Goal: Task Accomplishment & Management: Manage account settings

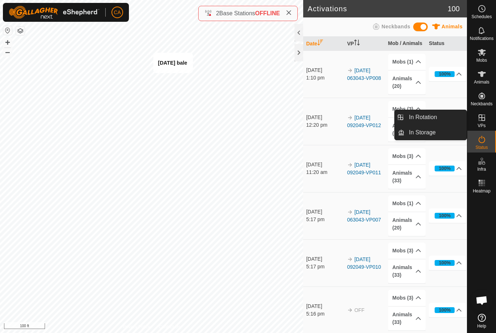
click at [450, 114] on link "In Rotation" at bounding box center [436, 117] width 62 height 15
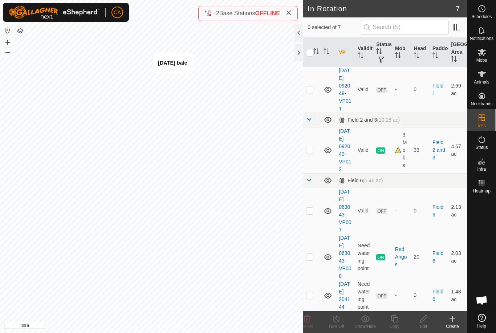
scroll to position [175, 0]
click at [310, 208] on p-checkbox at bounding box center [309, 211] width 7 height 6
click at [309, 325] on span "Delete" at bounding box center [307, 326] width 13 height 5
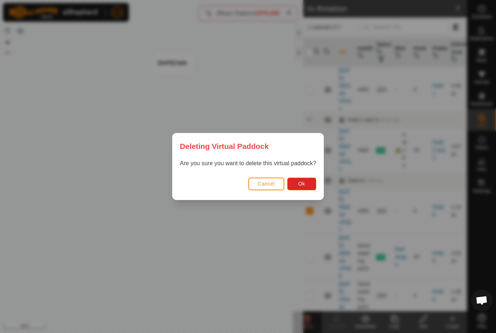
click at [307, 184] on button "Ok" at bounding box center [301, 184] width 29 height 13
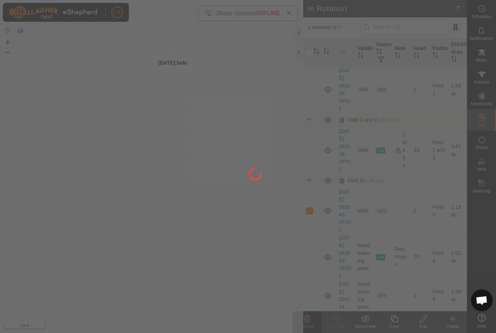
checkbox input "false"
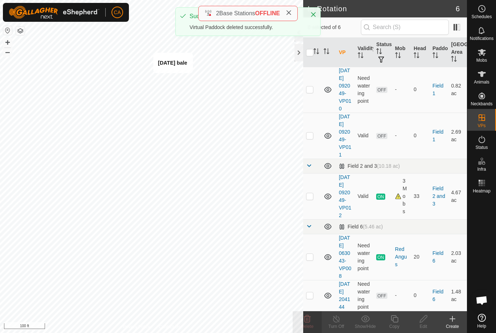
scroll to position [120, 0]
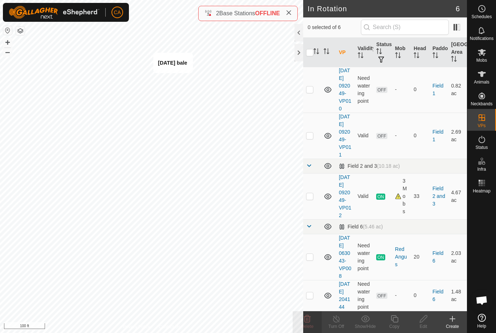
click at [314, 300] on td at bounding box center [311, 295] width 17 height 31
checkbox input "true"
click at [395, 317] on icon at bounding box center [394, 319] width 9 height 9
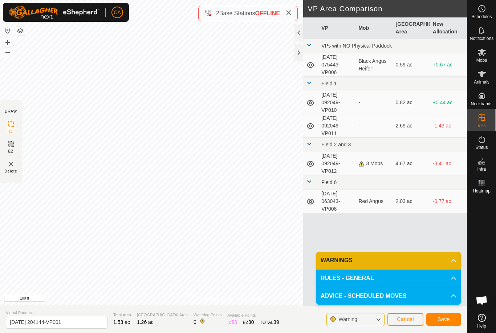
click at [301, 48] on div at bounding box center [299, 52] width 9 height 17
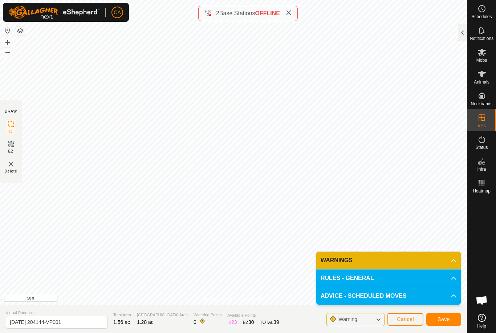
click at [448, 320] on span "Save" at bounding box center [444, 320] width 12 height 6
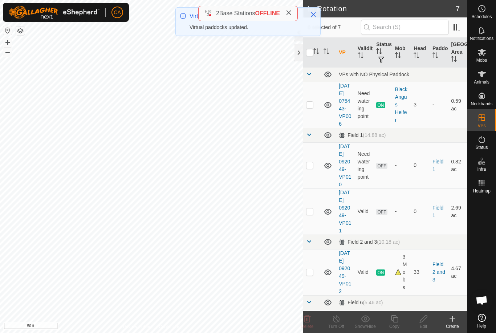
click at [313, 214] on p-checkbox at bounding box center [309, 212] width 7 height 6
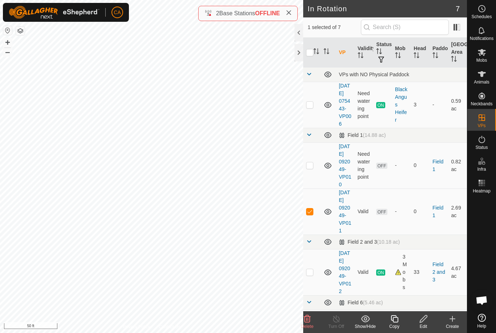
click at [310, 224] on td at bounding box center [311, 212] width 17 height 46
checkbox input "false"
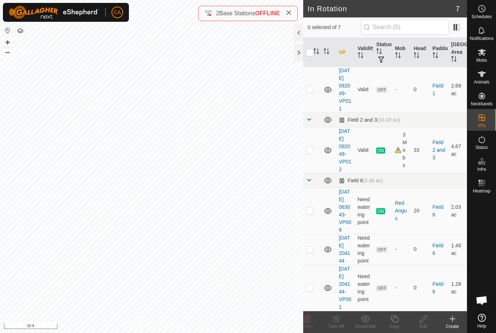
scroll to position [175, 0]
click at [317, 236] on td at bounding box center [311, 249] width 17 height 31
checkbox input "true"
click at [427, 321] on icon at bounding box center [423, 319] width 9 height 9
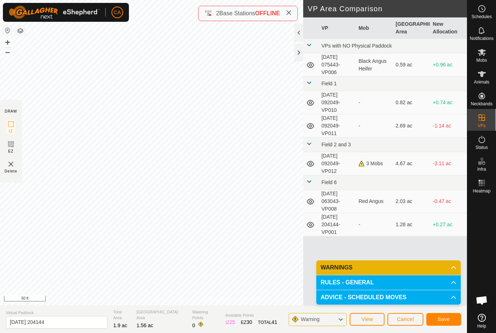
click at [440, 317] on span "Save" at bounding box center [444, 320] width 12 height 6
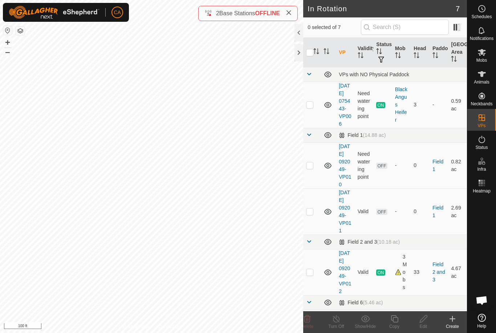
click at [480, 185] on rect at bounding box center [480, 186] width 2 height 2
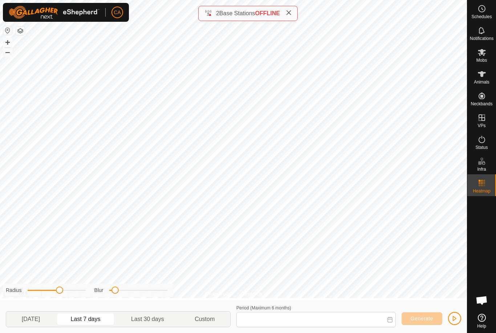
type input "[DATE] - [DATE]"
click at [82, 314] on span "Last 7 days" at bounding box center [85, 320] width 57 height 12
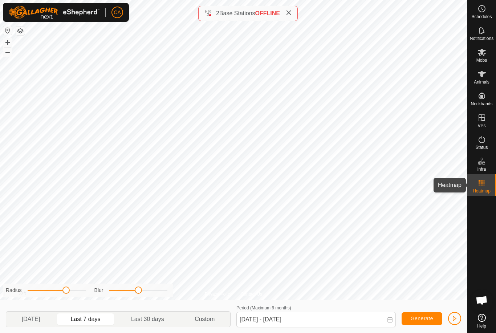
click at [487, 188] on es-heatmap-svg-icon at bounding box center [482, 183] width 13 height 12
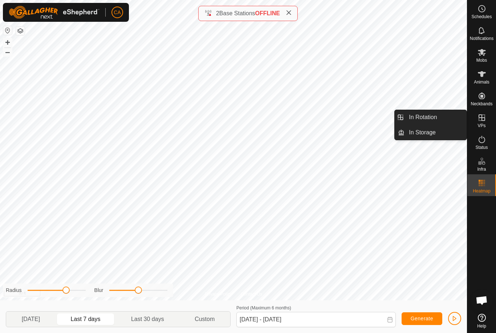
click at [442, 118] on link "In Rotation" at bounding box center [436, 117] width 62 height 15
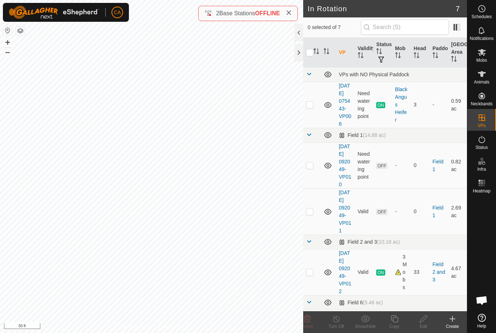
click at [301, 51] on div at bounding box center [299, 52] width 9 height 17
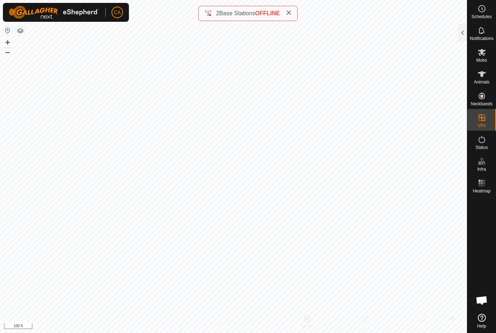
click at [463, 25] on div at bounding box center [463, 32] width 9 height 17
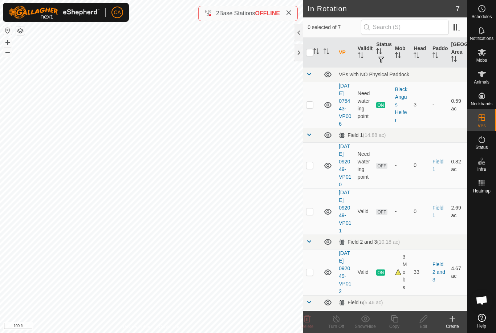
click at [316, 176] on td at bounding box center [311, 165] width 17 height 46
click at [312, 168] on p-checkbox at bounding box center [309, 165] width 7 height 6
checkbox input "false"
click at [312, 214] on p-checkbox at bounding box center [309, 212] width 7 height 6
checkbox input "true"
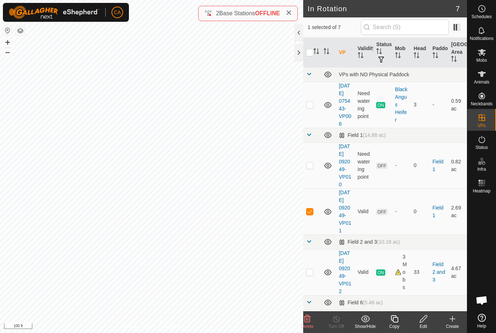
click at [430, 325] on div "Edit" at bounding box center [423, 326] width 29 height 7
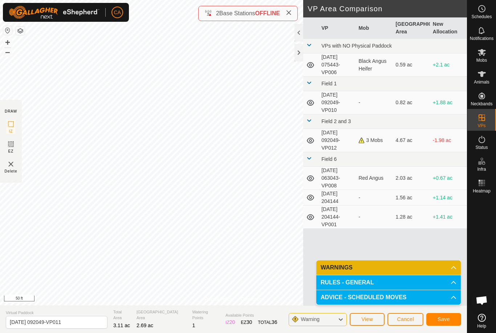
click at [450, 317] on span "Save" at bounding box center [444, 320] width 12 height 6
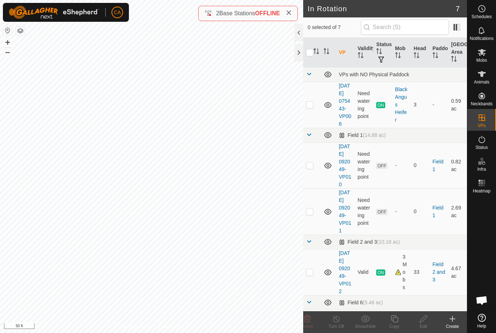
click at [311, 275] on p-checkbox at bounding box center [309, 272] width 7 height 6
checkbox input "true"
click at [403, 325] on div "Copy" at bounding box center [394, 326] width 29 height 7
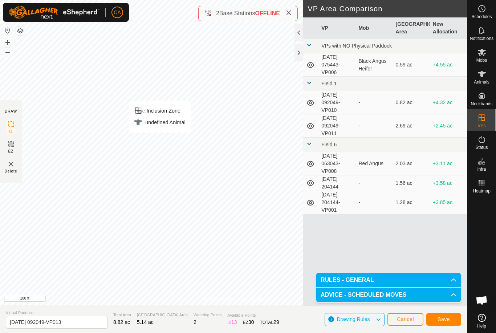
click at [449, 319] on span "Save" at bounding box center [444, 320] width 12 height 6
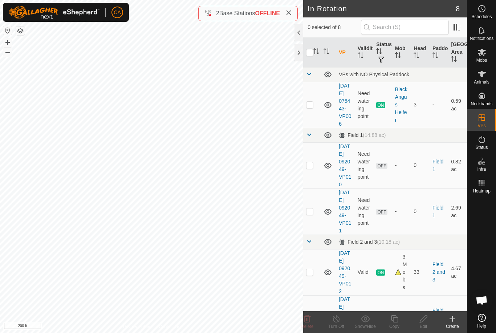
click at [310, 226] on td at bounding box center [311, 212] width 17 height 46
click at [309, 214] on p-checkbox at bounding box center [309, 212] width 7 height 6
checkbox input "false"
click at [313, 181] on td at bounding box center [311, 165] width 17 height 46
click at [309, 168] on p-checkbox at bounding box center [309, 165] width 7 height 6
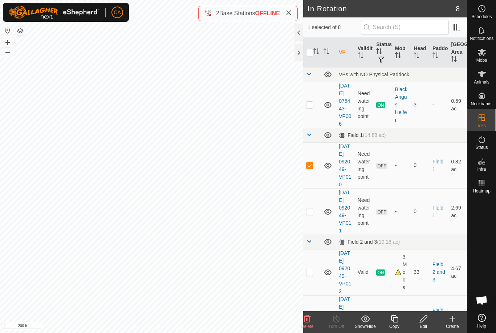
checkbox input "false"
click at [313, 275] on p-checkbox at bounding box center [309, 272] width 7 height 6
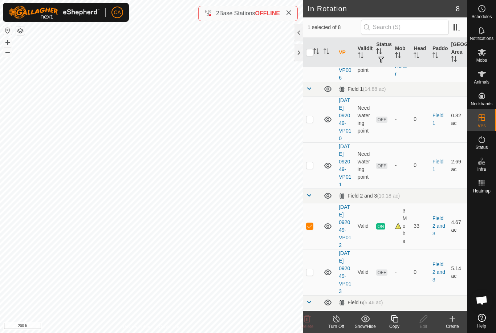
scroll to position [67, 0]
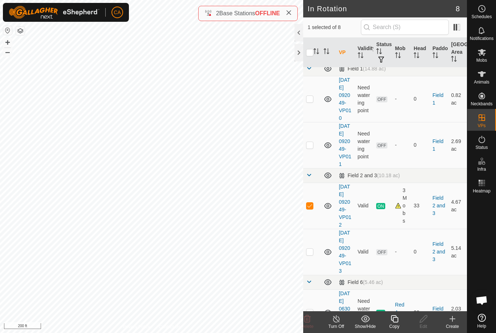
click at [315, 229] on td at bounding box center [311, 206] width 17 height 46
checkbox input "false"
click at [312, 255] on p-checkbox at bounding box center [309, 252] width 7 height 6
click at [310, 255] on p-checkbox at bounding box center [309, 252] width 7 height 6
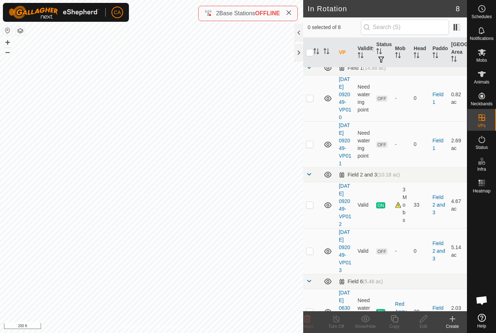
click at [311, 254] on p-checkbox at bounding box center [309, 251] width 7 height 6
click at [315, 274] on td at bounding box center [311, 251] width 17 height 46
checkbox input "false"
click at [311, 147] on p-checkbox at bounding box center [309, 144] width 7 height 6
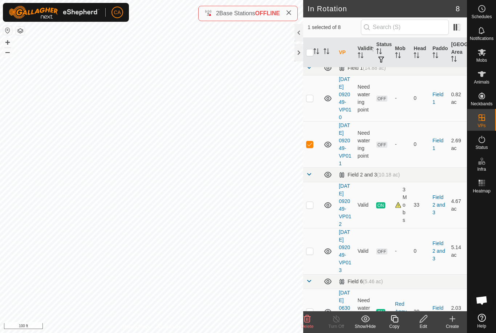
checkbox input "false"
click at [311, 254] on p-checkbox at bounding box center [309, 251] width 7 height 6
checkbox input "true"
click at [480, 59] on span "Mobs" at bounding box center [482, 60] width 11 height 4
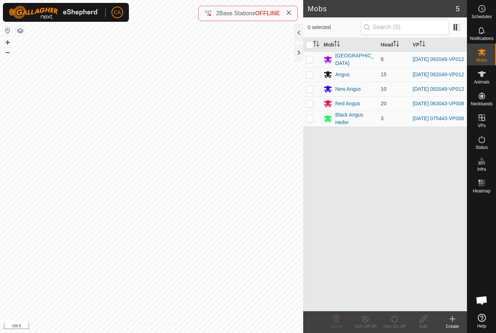
click at [315, 59] on td at bounding box center [311, 60] width 17 height 16
checkbox input "true"
click at [314, 77] on p-checkbox at bounding box center [309, 75] width 7 height 6
checkbox input "true"
click at [316, 90] on td at bounding box center [311, 89] width 17 height 15
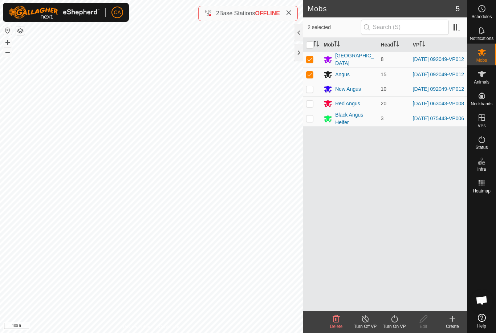
checkbox input "true"
click at [401, 323] on turn-on-svg-icon at bounding box center [394, 319] width 29 height 9
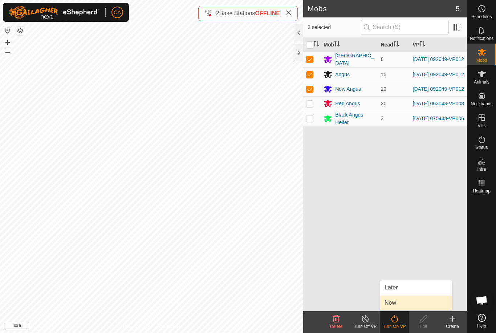
click at [422, 305] on link "Now" at bounding box center [416, 303] width 72 height 15
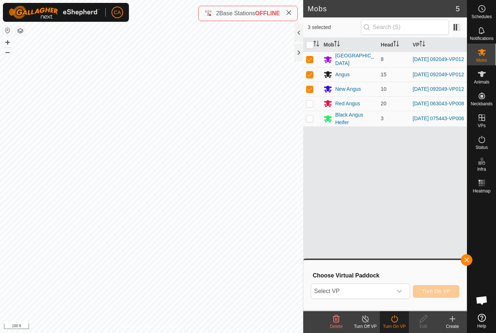
click at [391, 291] on span "Select VP" at bounding box center [351, 291] width 81 height 15
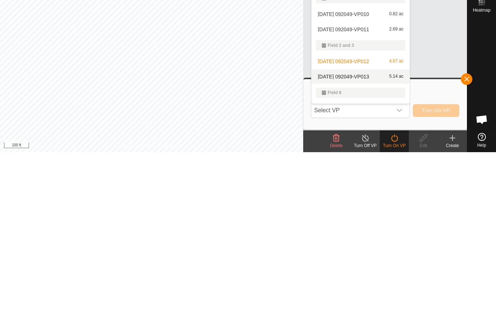
click at [369, 255] on span "[DATE] 092049-VP013" at bounding box center [343, 257] width 51 height 5
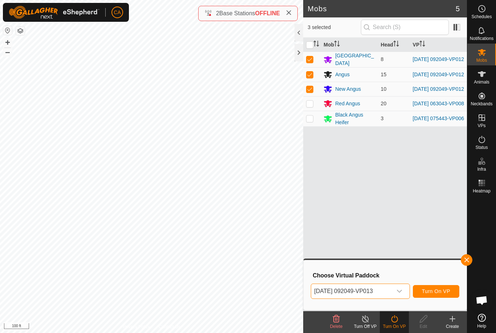
click at [441, 282] on div "Choose Virtual Paddock [DATE] 092049-VP013 Turn On VP" at bounding box center [385, 285] width 154 height 41
click at [446, 289] on span "Turn On VP" at bounding box center [436, 292] width 28 height 6
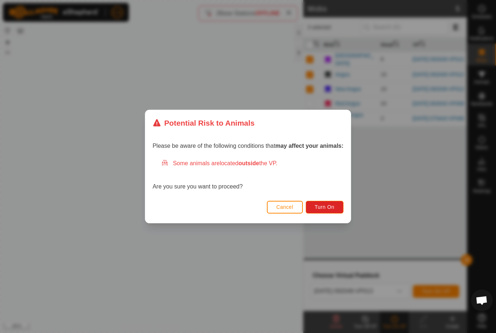
click at [334, 209] on span "Turn On" at bounding box center [325, 207] width 20 height 6
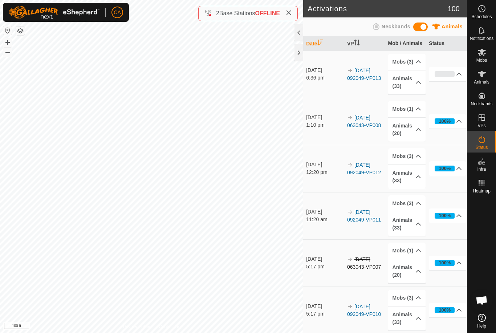
click at [288, 15] on icon at bounding box center [289, 13] width 6 height 6
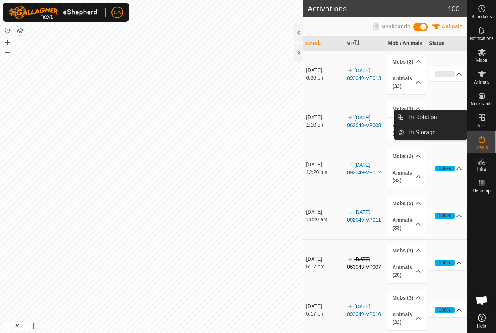
click at [440, 114] on link "In Rotation" at bounding box center [436, 117] width 62 height 15
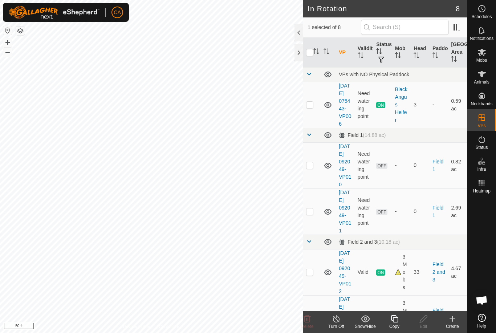
click at [310, 108] on p-checkbox at bounding box center [309, 105] width 7 height 6
checkbox input "true"
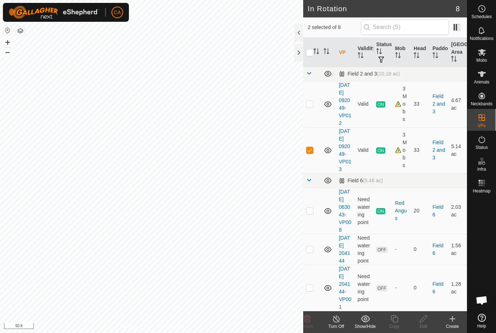
scroll to position [226, 0]
click at [313, 147] on p-checkbox at bounding box center [309, 150] width 7 height 6
checkbox input "false"
click at [396, 329] on div "Copy" at bounding box center [394, 326] width 29 height 7
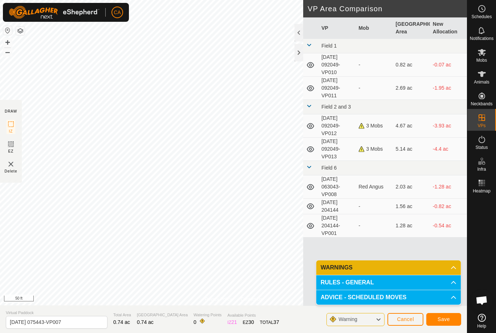
click at [452, 323] on button "Save" at bounding box center [444, 319] width 35 height 13
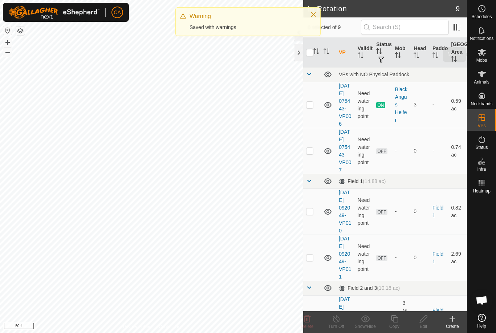
click at [484, 58] on span "Mobs" at bounding box center [482, 60] width 11 height 4
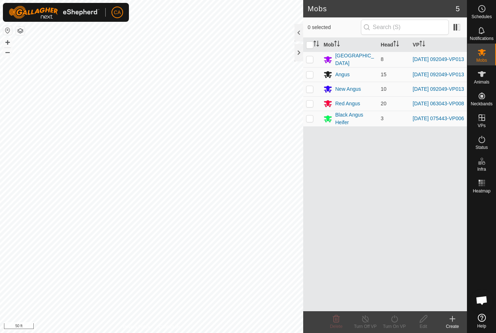
click at [314, 123] on td at bounding box center [311, 119] width 17 height 16
checkbox input "true"
click at [398, 327] on div "Turn On VP" at bounding box center [394, 326] width 29 height 7
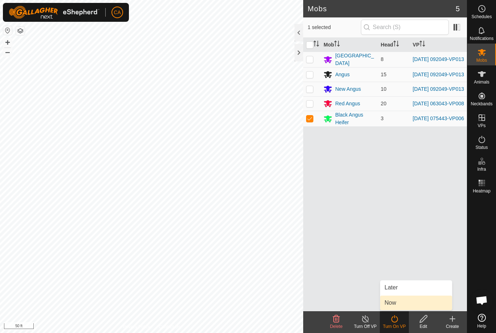
click at [401, 306] on link "Now" at bounding box center [416, 303] width 72 height 15
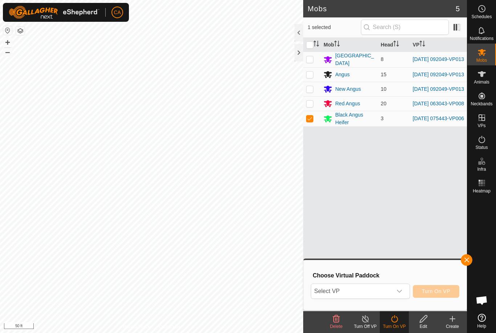
click at [368, 298] on span "Select VP" at bounding box center [351, 291] width 81 height 15
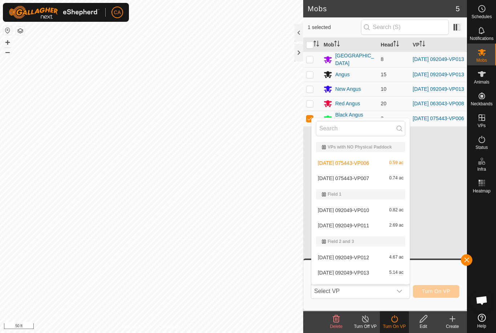
click at [410, 100] on td "20" at bounding box center [394, 103] width 32 height 15
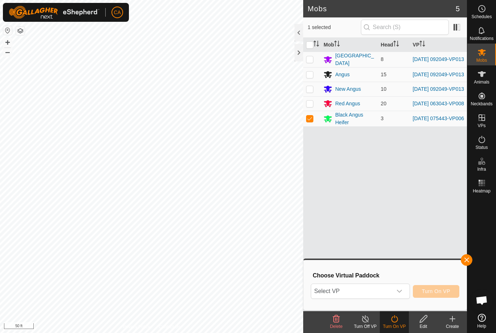
click at [377, 290] on span "Select VP" at bounding box center [351, 291] width 81 height 15
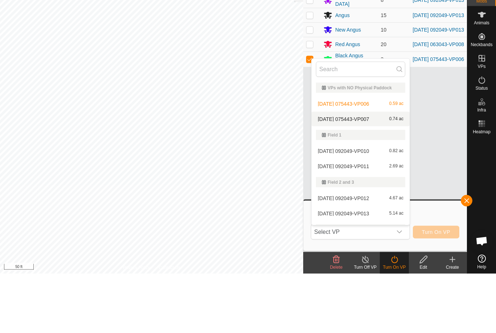
click at [363, 174] on div "[DATE] 075443-VP007 0.74 ac" at bounding box center [360, 178] width 89 height 9
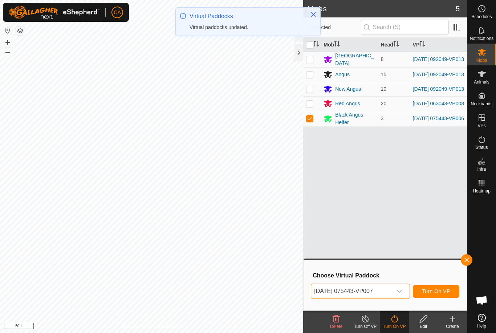
click at [443, 289] on span "Turn On VP" at bounding box center [436, 292] width 28 height 6
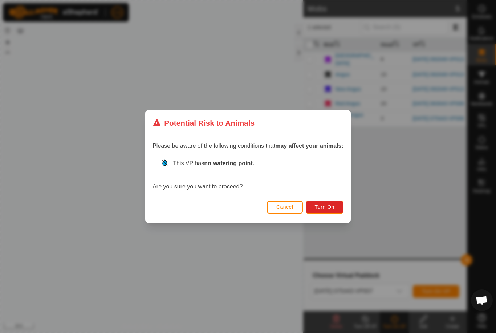
click at [333, 210] on span "Turn On" at bounding box center [325, 207] width 20 height 6
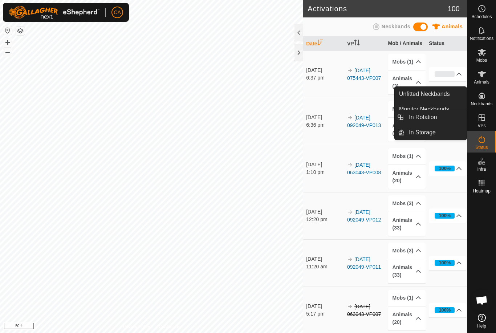
click at [486, 116] on icon at bounding box center [482, 117] width 9 height 9
click at [447, 118] on link "In Rotation" at bounding box center [436, 117] width 62 height 15
